Goal: Entertainment & Leisure: Consume media (video, audio)

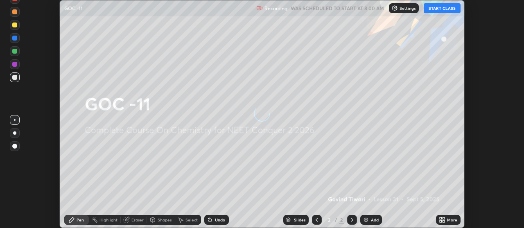
scroll to position [228, 524]
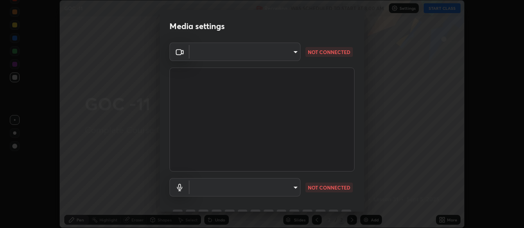
type input "b32c73f9f7383dfd5894755b812e900e91b535440668f828b547b286affdb2a7"
type input "7e24eadb503daefdb009f5231a994b533848cb2508ac5816b0a51b65dcacc65b"
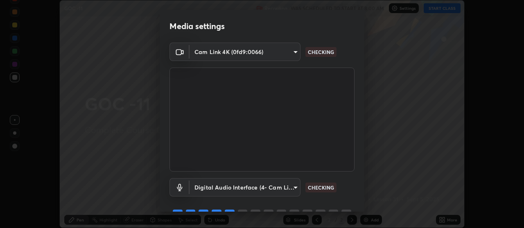
scroll to position [41, 0]
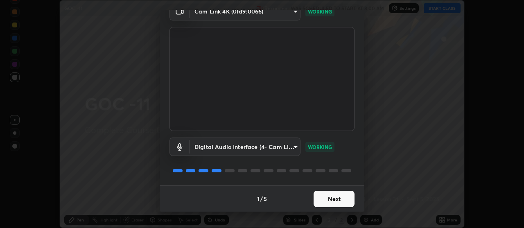
click at [325, 200] on button "Next" at bounding box center [334, 199] width 41 height 16
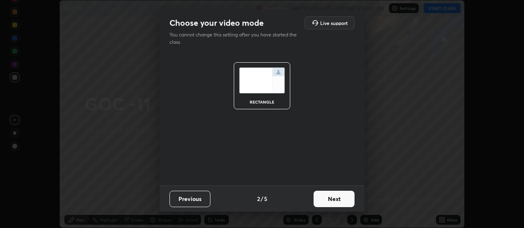
scroll to position [0, 0]
click at [342, 198] on button "Next" at bounding box center [334, 199] width 41 height 16
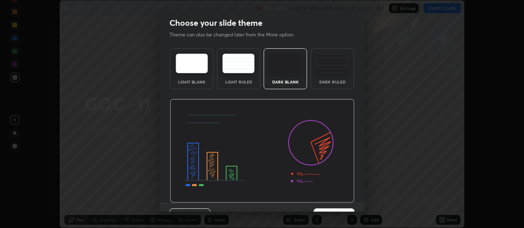
click at [344, 210] on button "Next" at bounding box center [334, 216] width 41 height 16
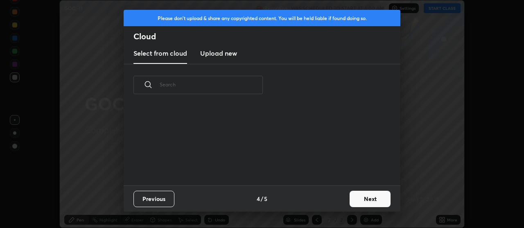
click at [373, 201] on button "Next" at bounding box center [370, 199] width 41 height 16
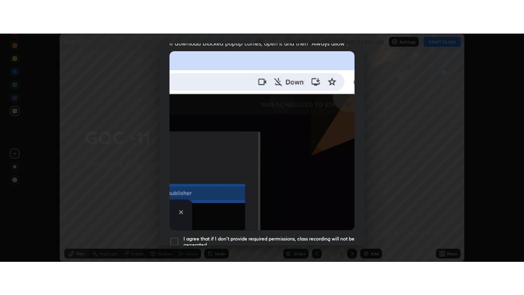
scroll to position [208, 0]
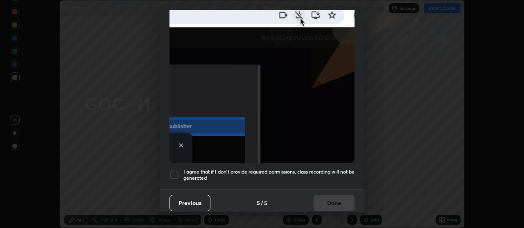
click at [176, 172] on div at bounding box center [175, 175] width 10 height 10
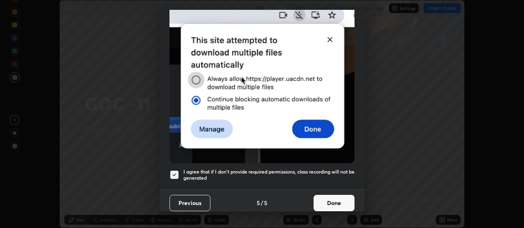
click at [330, 202] on button "Done" at bounding box center [334, 203] width 41 height 16
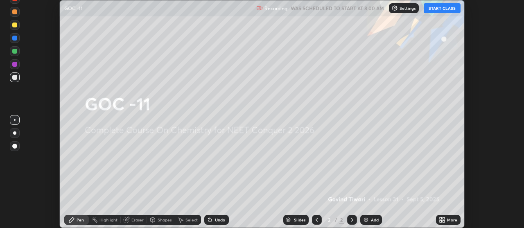
click at [441, 222] on icon at bounding box center [441, 221] width 2 height 2
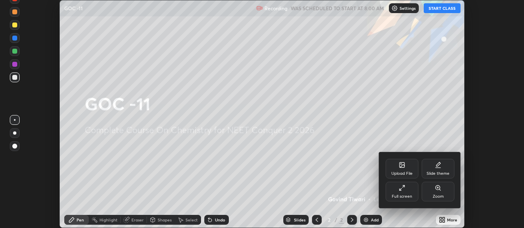
click at [404, 191] on icon at bounding box center [402, 188] width 7 height 7
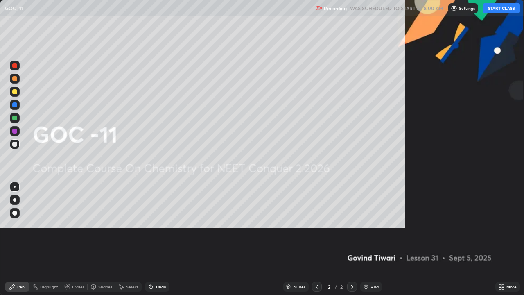
scroll to position [295, 524]
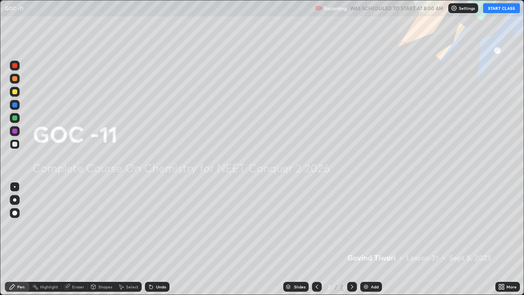
click at [498, 11] on button "START CLASS" at bounding box center [501, 8] width 37 height 10
click at [364, 228] on img at bounding box center [366, 286] width 7 height 7
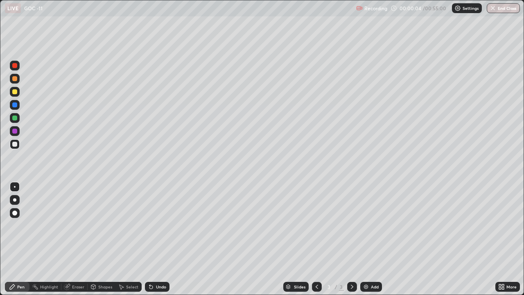
click at [14, 93] on div at bounding box center [14, 91] width 5 height 5
click at [14, 199] on div at bounding box center [14, 199] width 3 height 3
click at [15, 187] on div at bounding box center [15, 187] width 2 height 2
click at [364, 228] on img at bounding box center [366, 286] width 7 height 7
click at [15, 200] on div at bounding box center [14, 199] width 3 height 3
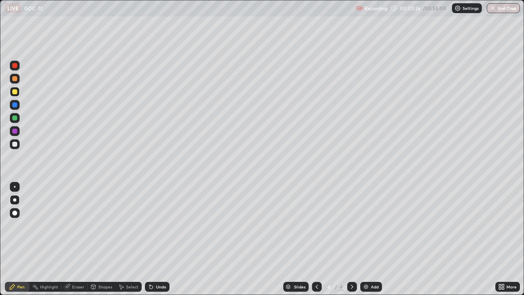
click at [19, 143] on div at bounding box center [15, 144] width 10 height 10
click at [74, 228] on div "Eraser" at bounding box center [78, 287] width 12 height 4
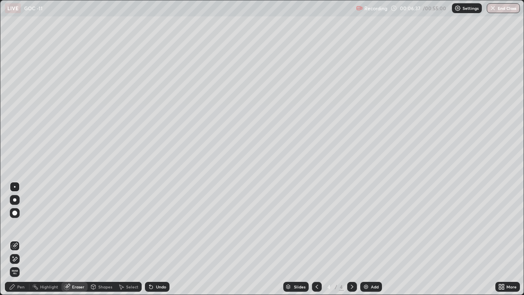
click at [15, 228] on icon at bounding box center [15, 259] width 5 height 4
click at [16, 228] on div "Pen" at bounding box center [17, 287] width 25 height 10
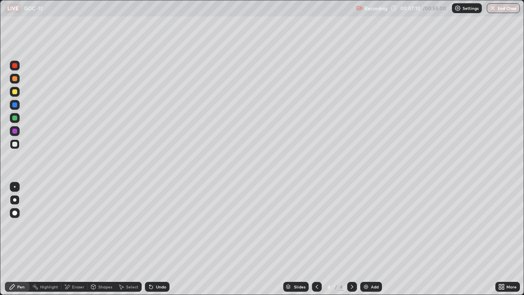
click at [72, 228] on div "Eraser" at bounding box center [78, 287] width 12 height 4
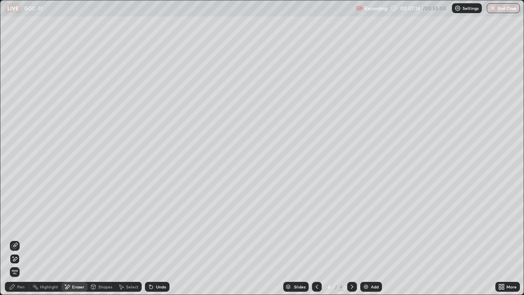
click at [19, 228] on div "Pen" at bounding box center [17, 287] width 25 height 10
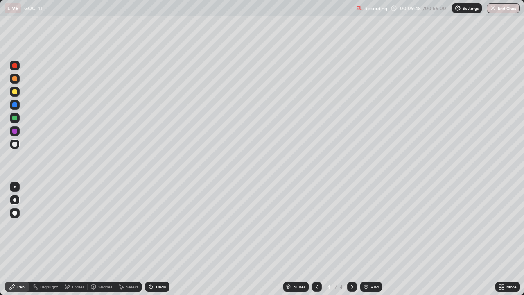
click at [315, 228] on icon at bounding box center [317, 286] width 7 height 7
click at [351, 228] on icon at bounding box center [352, 286] width 7 height 7
click at [351, 228] on icon at bounding box center [352, 287] width 2 height 4
click at [364, 228] on img at bounding box center [366, 286] width 7 height 7
click at [351, 228] on icon at bounding box center [352, 286] width 7 height 7
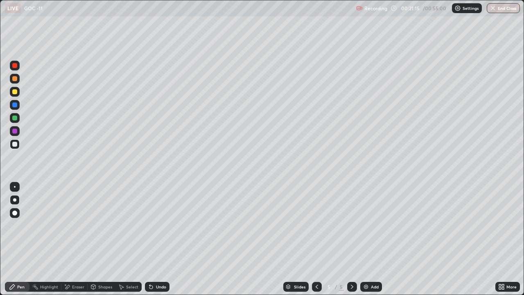
click at [364, 228] on img at bounding box center [366, 286] width 7 height 7
click at [16, 122] on div at bounding box center [15, 118] width 10 height 10
click at [15, 145] on div at bounding box center [14, 144] width 5 height 5
click at [16, 122] on div at bounding box center [15, 118] width 10 height 10
click at [18, 145] on div at bounding box center [15, 144] width 10 height 10
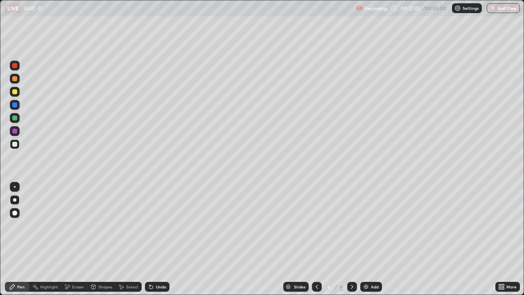
click at [368, 228] on img at bounding box center [366, 286] width 7 height 7
click at [74, 228] on div "Eraser" at bounding box center [78, 287] width 12 height 4
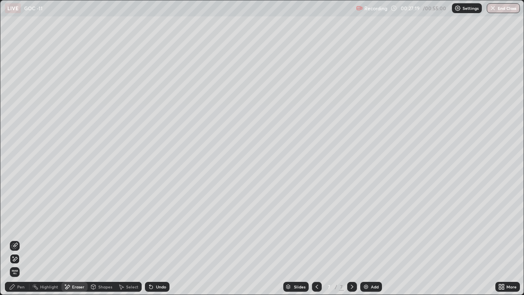
click at [14, 228] on icon at bounding box center [12, 286] width 7 height 7
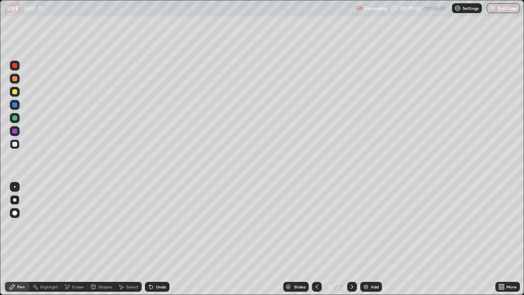
click at [71, 228] on div "Eraser" at bounding box center [74, 287] width 26 height 10
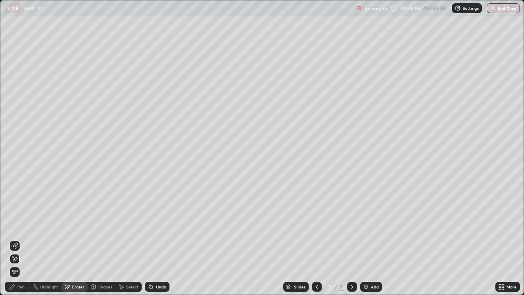
click at [11, 228] on span "Erase all" at bounding box center [14, 271] width 9 height 5
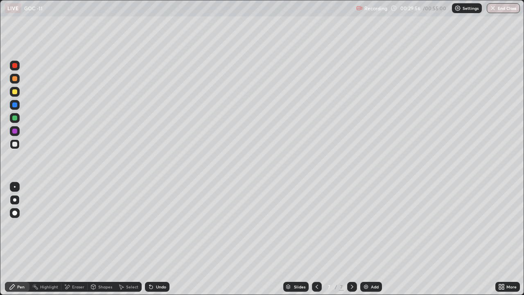
click at [17, 228] on div "Pen" at bounding box center [17, 287] width 25 height 10
click at [15, 212] on div at bounding box center [14, 212] width 5 height 5
click at [14, 200] on div at bounding box center [14, 199] width 3 height 3
click at [75, 228] on div "Eraser" at bounding box center [74, 287] width 26 height 10
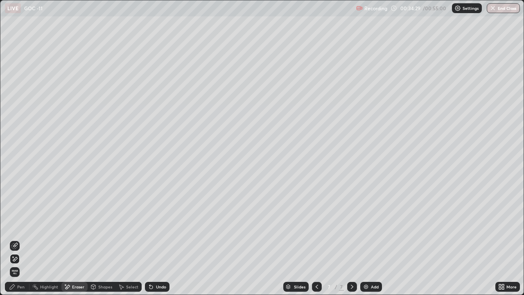
click at [20, 228] on div "Pen" at bounding box center [20, 287] width 7 height 4
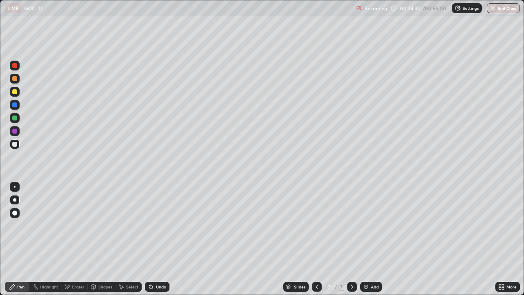
click at [15, 92] on div at bounding box center [14, 91] width 5 height 5
click at [75, 228] on div "Eraser" at bounding box center [78, 287] width 12 height 4
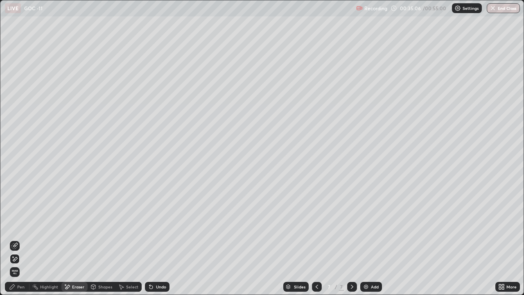
click at [21, 228] on div "Pen" at bounding box center [20, 287] width 7 height 4
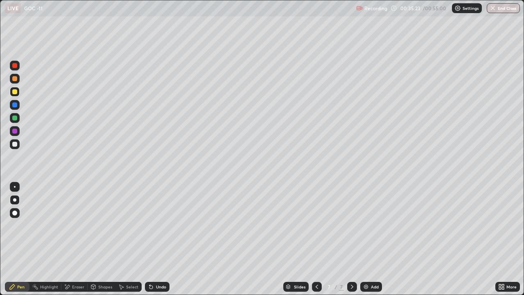
click at [78, 228] on div "Eraser" at bounding box center [78, 287] width 12 height 4
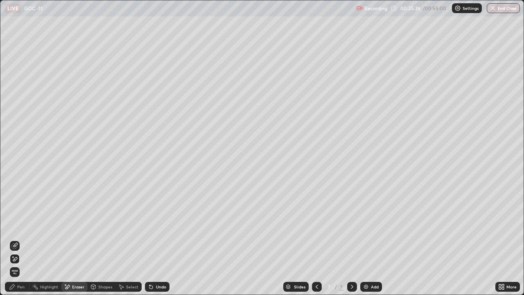
click at [16, 228] on div "Pen" at bounding box center [17, 287] width 25 height 10
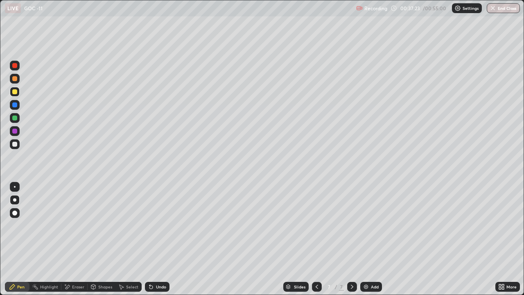
click at [14, 213] on div at bounding box center [14, 212] width 5 height 5
click at [15, 200] on div at bounding box center [14, 199] width 3 height 3
click at [15, 145] on div at bounding box center [14, 144] width 5 height 5
click at [364, 228] on img at bounding box center [366, 286] width 7 height 7
click at [73, 228] on div "Eraser" at bounding box center [78, 287] width 12 height 4
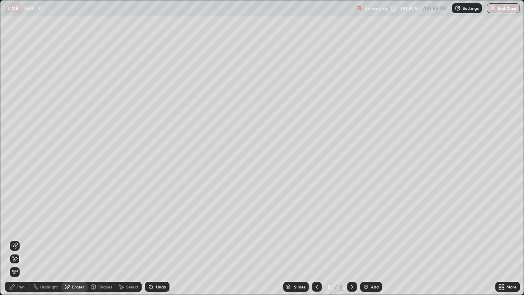
click at [13, 228] on icon at bounding box center [14, 245] width 7 height 7
click at [14, 228] on icon at bounding box center [12, 286] width 5 height 5
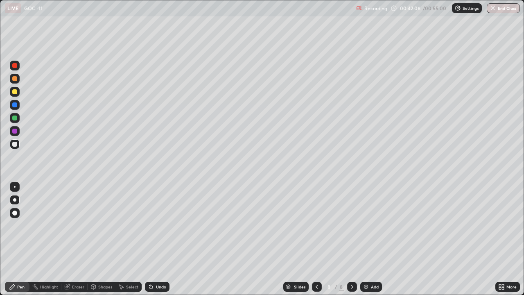
click at [75, 228] on div "Eraser" at bounding box center [78, 287] width 12 height 4
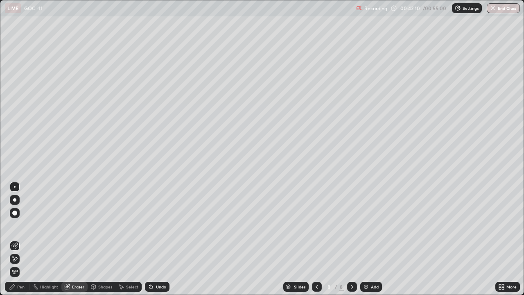
click at [14, 228] on icon at bounding box center [12, 286] width 7 height 7
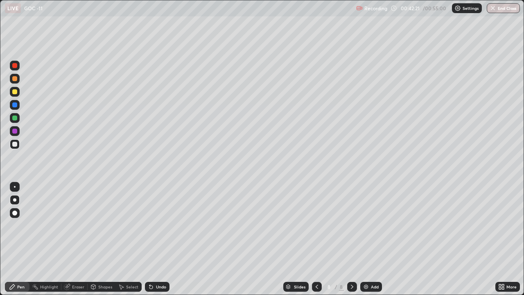
click at [14, 118] on div at bounding box center [14, 117] width 5 height 5
click at [15, 118] on div at bounding box center [14, 117] width 5 height 5
click at [16, 145] on div at bounding box center [14, 144] width 5 height 5
click at [15, 120] on div at bounding box center [14, 117] width 5 height 5
click at [19, 149] on div at bounding box center [15, 144] width 10 height 13
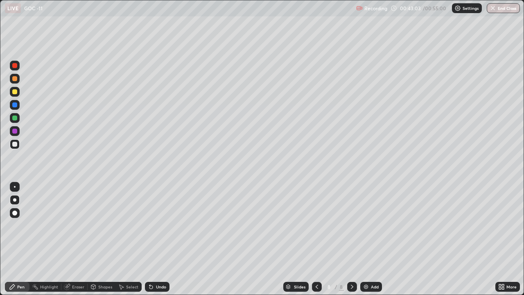
click at [70, 228] on icon at bounding box center [67, 286] width 7 height 7
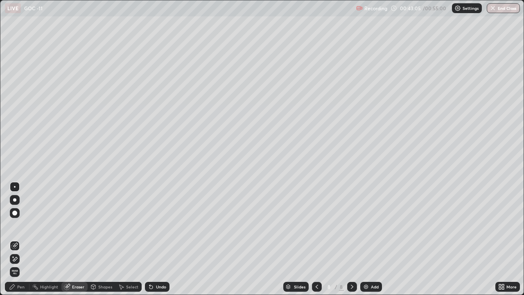
click at [18, 228] on div "Pen" at bounding box center [20, 287] width 7 height 4
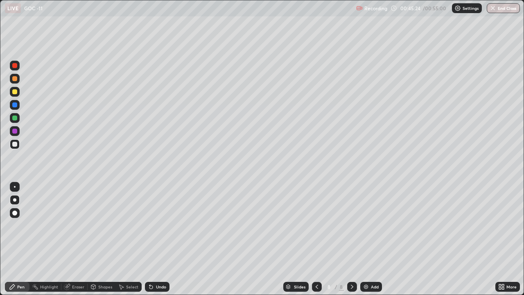
click at [14, 92] on div at bounding box center [14, 91] width 5 height 5
click at [74, 228] on div "Eraser" at bounding box center [78, 287] width 12 height 4
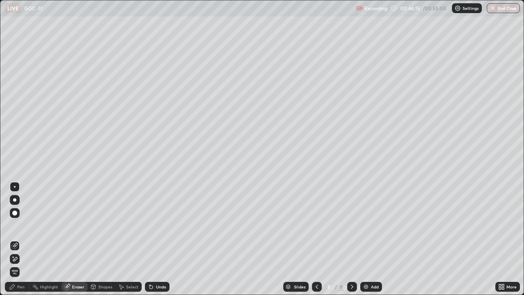
click at [18, 228] on div "Pen" at bounding box center [20, 287] width 7 height 4
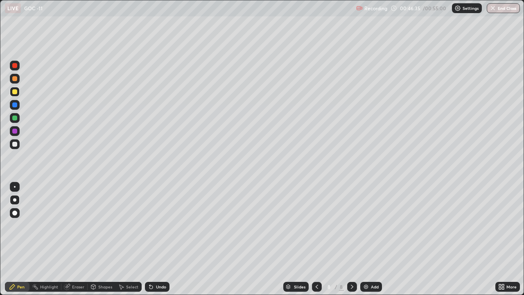
click at [11, 147] on div at bounding box center [15, 144] width 10 height 10
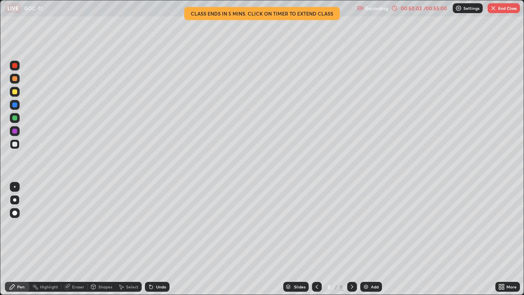
click at [364, 228] on img at bounding box center [366, 286] width 7 height 7
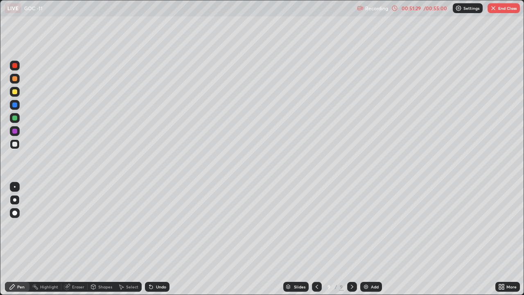
click at [19, 93] on div at bounding box center [15, 92] width 10 height 10
click at [80, 228] on div "Eraser" at bounding box center [78, 287] width 12 height 4
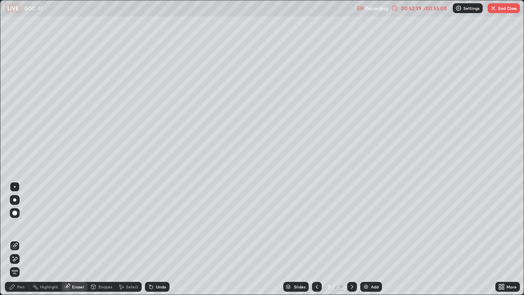
click at [16, 228] on icon at bounding box center [14, 258] width 7 height 7
click at [20, 228] on div "Pen" at bounding box center [20, 287] width 7 height 4
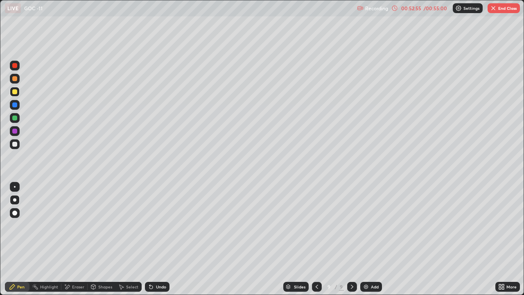
click at [15, 147] on div at bounding box center [15, 144] width 10 height 10
click at [15, 118] on div at bounding box center [14, 117] width 5 height 5
click at [15, 146] on div at bounding box center [14, 144] width 5 height 5
click at [14, 118] on div at bounding box center [14, 117] width 5 height 5
click at [12, 142] on div at bounding box center [14, 144] width 5 height 5
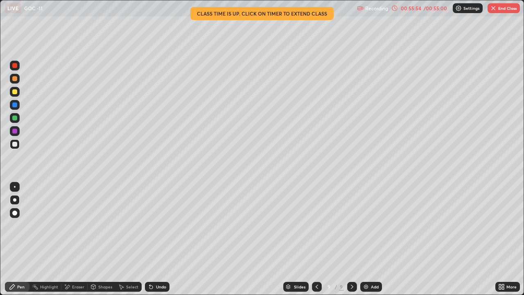
click at [363, 228] on img at bounding box center [366, 286] width 7 height 7
click at [15, 93] on div at bounding box center [14, 91] width 5 height 5
click at [13, 143] on div at bounding box center [14, 144] width 5 height 5
click at [16, 92] on div at bounding box center [14, 91] width 5 height 5
click at [315, 228] on icon at bounding box center [316, 286] width 7 height 7
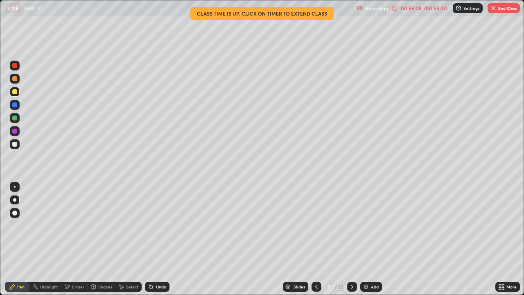
click at [505, 11] on button "End Class" at bounding box center [504, 8] width 32 height 10
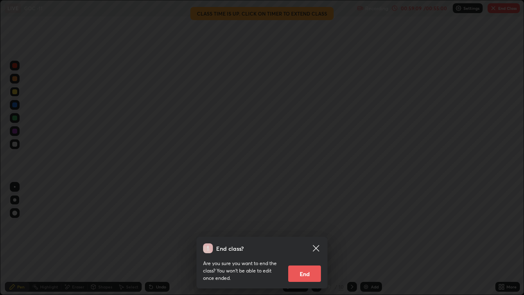
click at [309, 228] on button "End" at bounding box center [304, 273] width 33 height 16
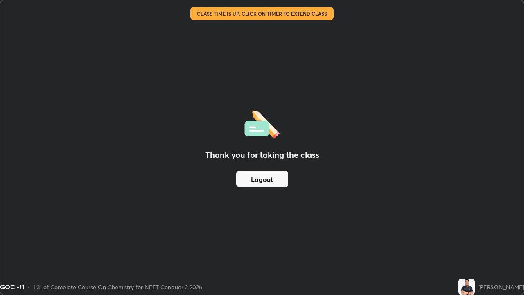
click at [272, 183] on button "Logout" at bounding box center [262, 179] width 52 height 16
click at [267, 184] on button "Logout" at bounding box center [262, 179] width 52 height 16
click at [260, 185] on button "Logout" at bounding box center [262, 179] width 52 height 16
